Goal: Navigation & Orientation: Find specific page/section

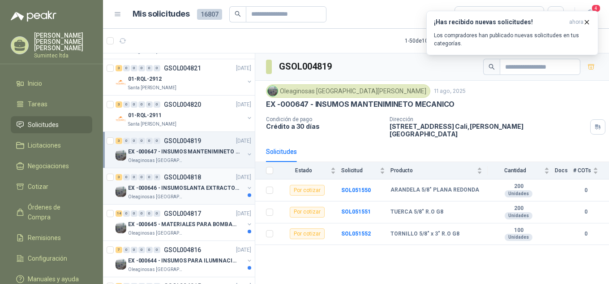
scroll to position [45, 0]
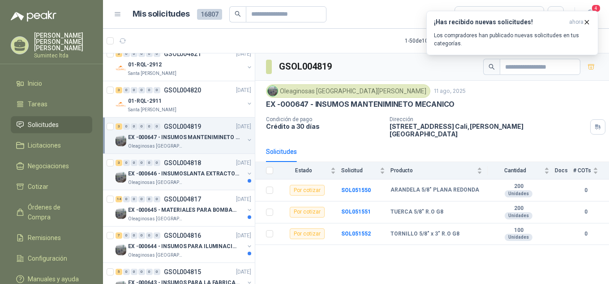
click at [166, 177] on p "EX -000646 - INSUMOSLANTA EXTRACTORA" at bounding box center [184, 173] width 112 height 9
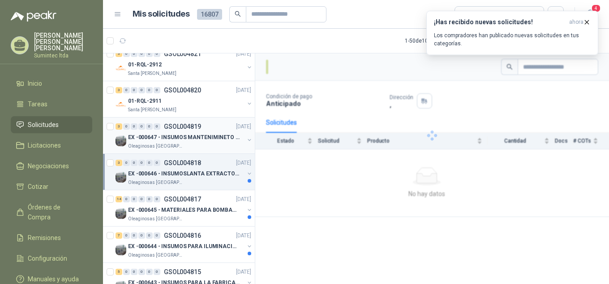
click at [158, 141] on p "EX -000647 - INSUMOS MANTENIMINETO MECANICO" at bounding box center [184, 137] width 112 height 9
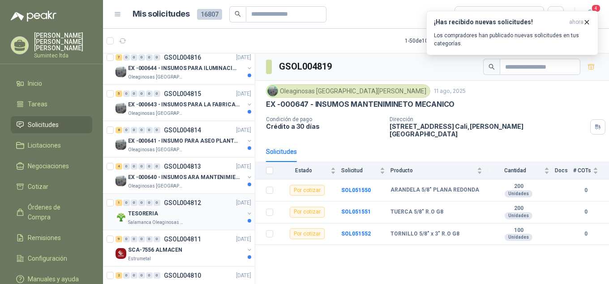
scroll to position [224, 0]
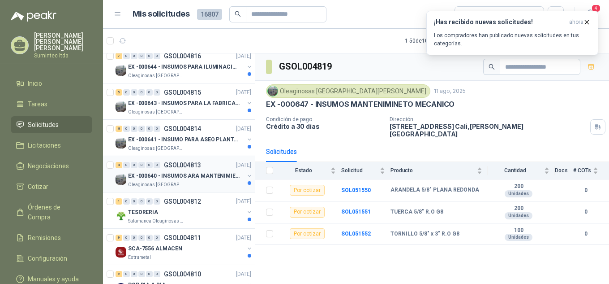
click at [164, 178] on p "EX -000640 - INSUMOS ARA MANTENIMIENTO MECANICO" at bounding box center [184, 176] width 112 height 9
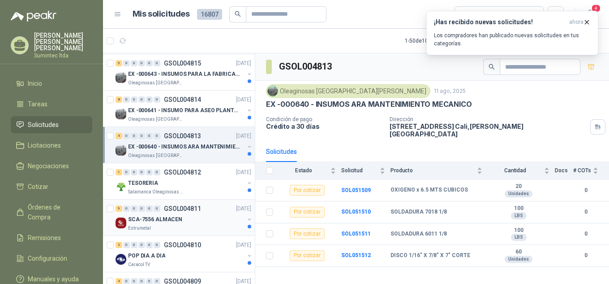
scroll to position [269, 0]
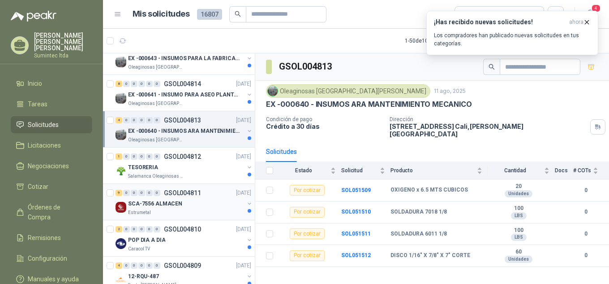
click at [158, 208] on div "SCA-7556 ALMACEN" at bounding box center [186, 203] width 116 height 11
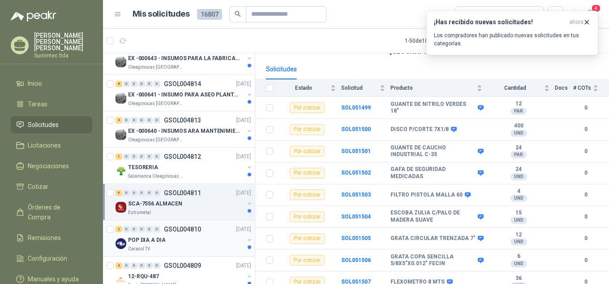
scroll to position [314, 0]
